Goal: Information Seeking & Learning: Find specific fact

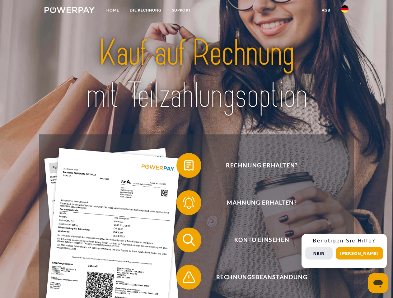
click at [69, 11] on img at bounding box center [69, 10] width 50 height 6
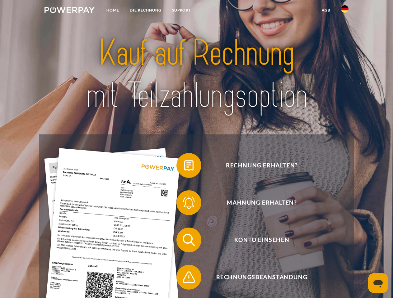
click at [344, 11] on img at bounding box center [344, 8] width 7 height 7
click at [326, 10] on link "agb" at bounding box center [325, 10] width 19 height 11
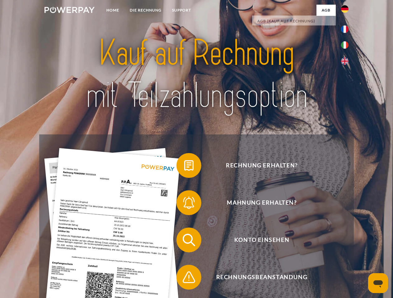
click at [184, 167] on span at bounding box center [179, 165] width 31 height 31
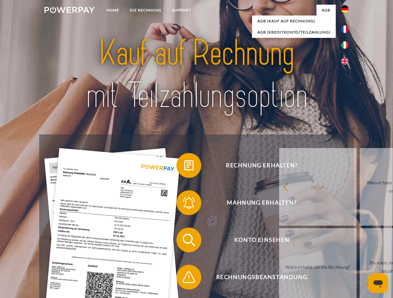
click at [184, 204] on div "Rechnung erhalten? Mahnung erhalten? Konto einsehen" at bounding box center [196, 259] width 314 height 249
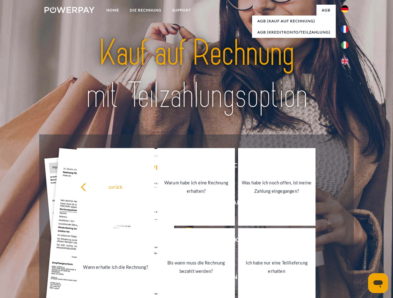
click at [184, 242] on link "Bis wann muss die Rechnung bezahlt werden?" at bounding box center [195, 268] width 77 height 78
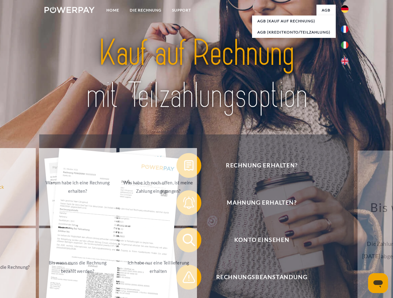
click at [184, 279] on span at bounding box center [179, 277] width 31 height 31
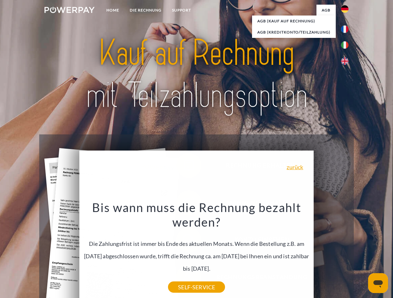
click at [346, 252] on div "Rechnung erhalten? Mahnung erhalten? Konto einsehen" at bounding box center [196, 259] width 314 height 249
click at [331, 253] on span "Konto einsehen" at bounding box center [261, 240] width 152 height 25
click at [361, 254] on header "Home DIE RECHNUNG SUPPORT" at bounding box center [196, 214] width 393 height 429
